Goal: Information Seeking & Learning: Learn about a topic

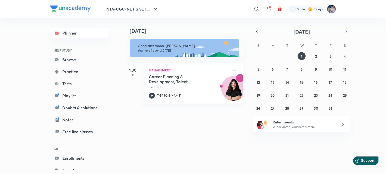
click at [333, 8] on img at bounding box center [331, 9] width 9 height 9
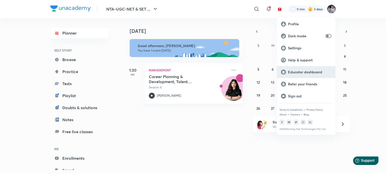
click at [289, 71] on p "Educator dashboard" at bounding box center [309, 72] width 43 height 5
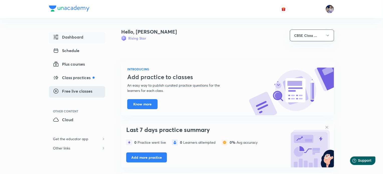
click at [78, 94] on span "Free live classes" at bounding box center [72, 91] width 39 height 6
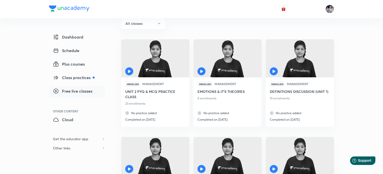
scroll to position [53, 0]
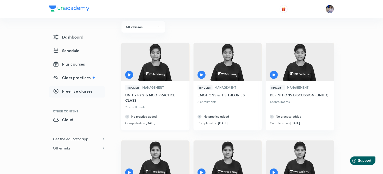
click at [130, 76] on icon at bounding box center [131, 77] width 6 height 6
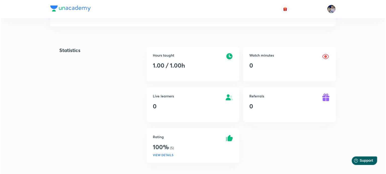
scroll to position [107, 0]
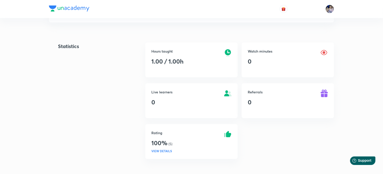
click at [159, 151] on h6 "VIEW DETAILS" at bounding box center [161, 151] width 21 height 5
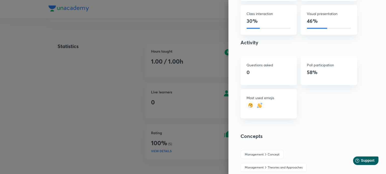
scroll to position [96, 0]
